Goal: Information Seeking & Learning: Learn about a topic

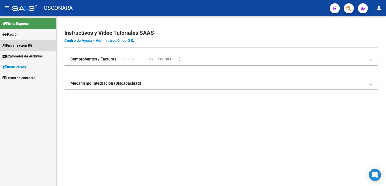
drag, startPoint x: 29, startPoint y: 47, endPoint x: 27, endPoint y: 54, distance: 7.5
click at [28, 47] on span "Fiscalización RG" at bounding box center [18, 45] width 30 height 6
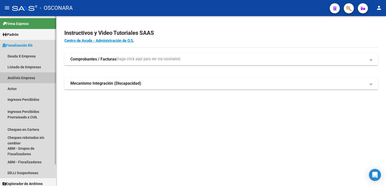
click at [28, 78] on link "Análisis Empresa" at bounding box center [28, 77] width 56 height 11
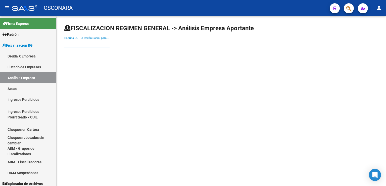
click at [83, 42] on input "Escriba CUIT o Razón Social para buscar" at bounding box center [86, 43] width 45 height 5
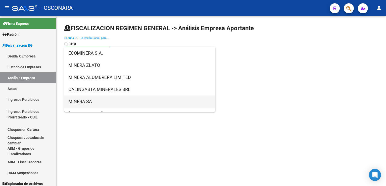
type input "minera"
click at [86, 105] on span "MINERA SA" at bounding box center [139, 101] width 143 height 12
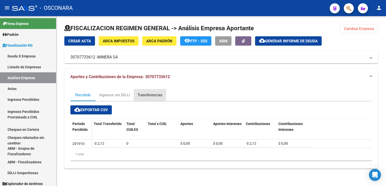
click at [145, 96] on div "Transferencias" at bounding box center [150, 95] width 25 height 6
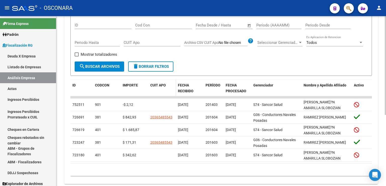
scroll to position [122, 0]
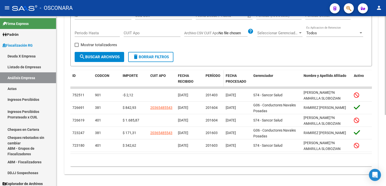
click at [216, 74] on span "PERÍODO" at bounding box center [213, 75] width 15 height 4
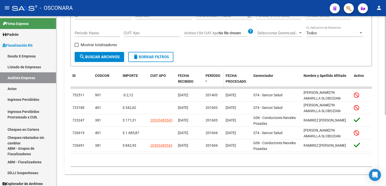
click at [216, 74] on span "PERÍODO" at bounding box center [213, 75] width 15 height 4
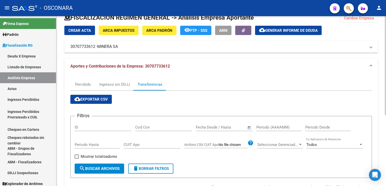
scroll to position [0, 0]
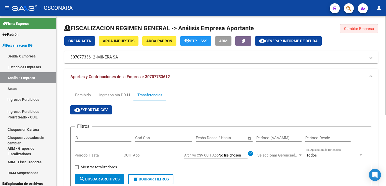
drag, startPoint x: 360, startPoint y: 27, endPoint x: 352, endPoint y: 30, distance: 8.7
click at [360, 27] on span "Cambiar Empresa" at bounding box center [359, 28] width 30 height 5
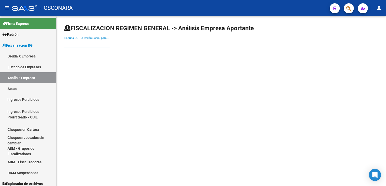
click at [97, 43] on input "Escriba CUIT o Razón Social para buscar" at bounding box center [86, 43] width 45 height 5
click at [212, 111] on mat-sidenav-content "FISCALIZACION REGIMEN GENERAL -> Análisis Empresa Aportante MARLAR Escriba CUIT…" at bounding box center [221, 100] width 330 height 169
drag, startPoint x: 96, startPoint y: 42, endPoint x: 32, endPoint y: 34, distance: 64.9
click at [32, 34] on mat-sidenav-container "Firma Express Padrón Afiliados Empadronados Padrón Ágil Análisis Afiliado Categ…" at bounding box center [193, 100] width 386 height 169
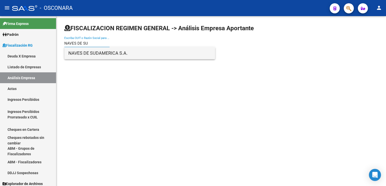
type input "NAVES DE SU"
click at [83, 55] on span "NAVES DE SUDAMERICA S.A." at bounding box center [139, 53] width 143 height 12
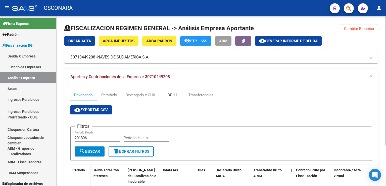
click at [172, 95] on div "DDJJ" at bounding box center [172, 95] width 9 height 6
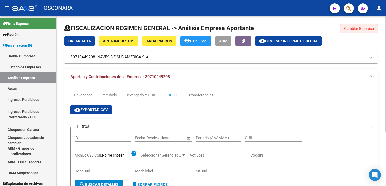
drag, startPoint x: 353, startPoint y: 30, endPoint x: 189, endPoint y: 67, distance: 168.1
click at [350, 31] on button "Cambiar Empresa" at bounding box center [359, 28] width 38 height 9
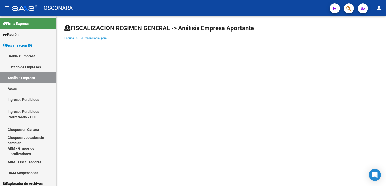
click at [85, 42] on input "Escriba CUIT o Razón Social para buscar" at bounding box center [86, 43] width 45 height 5
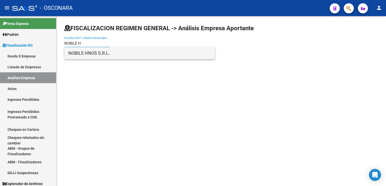
type input "NOBILE H"
click at [85, 55] on span "NOBILE HNOS S.R.L." at bounding box center [139, 53] width 143 height 12
